Goal: Task Accomplishment & Management: Manage account settings

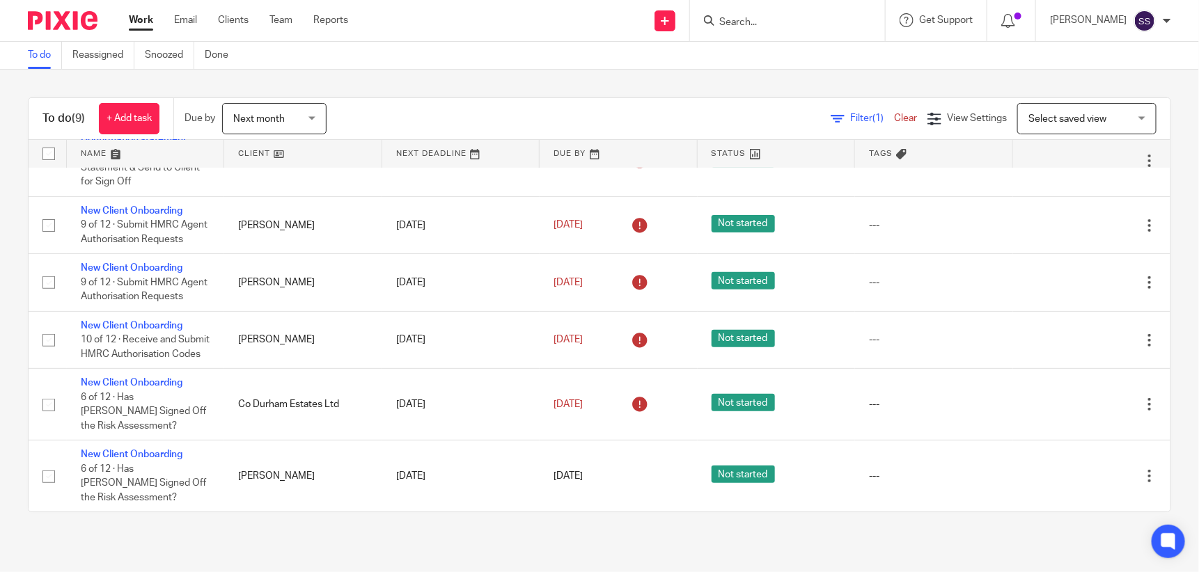
scroll to position [272, 0]
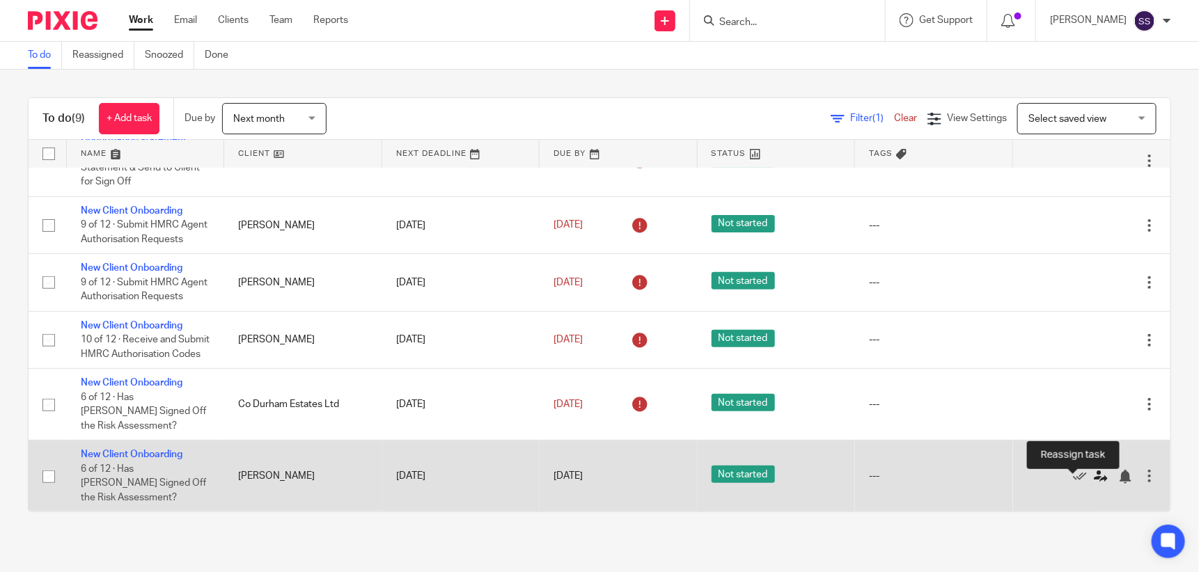
click at [1094, 478] on icon at bounding box center [1101, 477] width 14 height 14
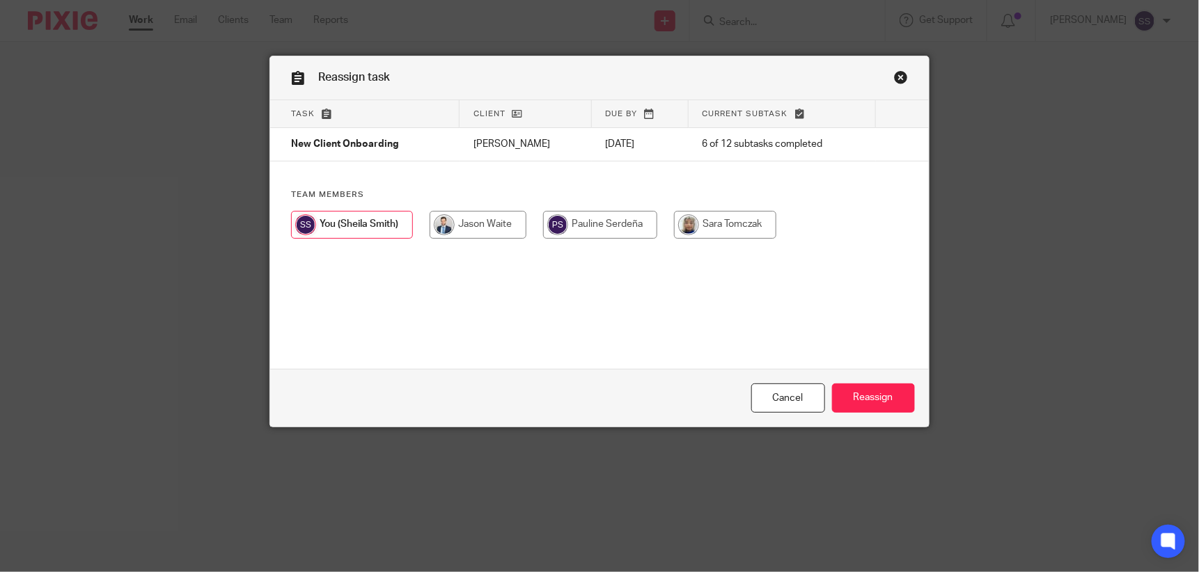
click at [490, 224] on input "radio" at bounding box center [478, 225] width 97 height 28
radio input "true"
click at [871, 398] on input "Reassign" at bounding box center [873, 399] width 83 height 30
